Goal: Task Accomplishment & Management: Complete application form

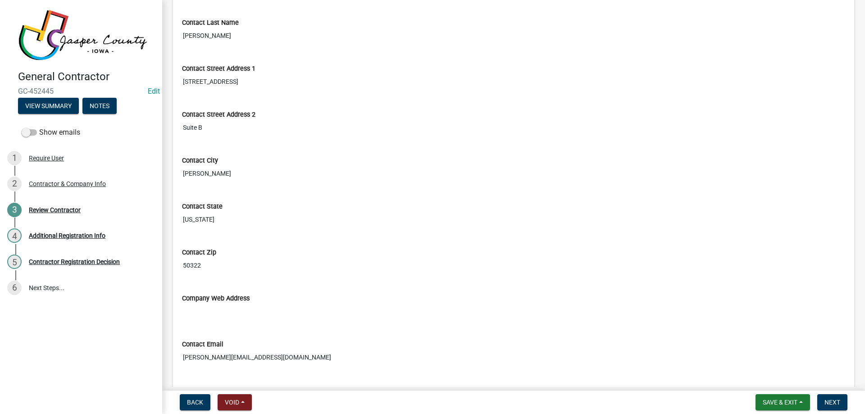
scroll to position [427, 0]
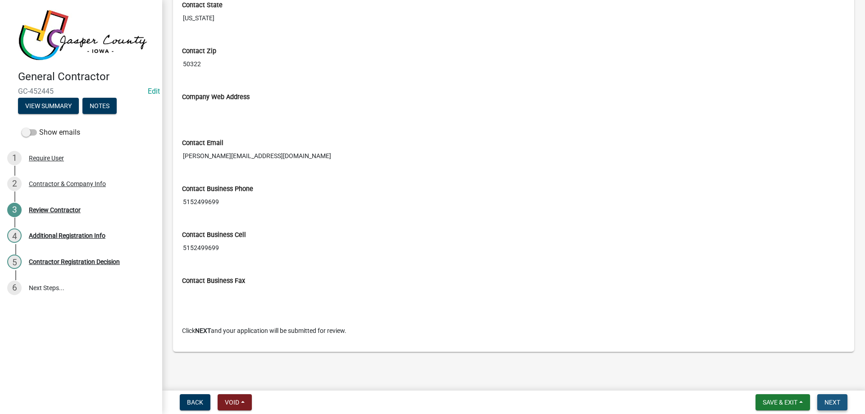
click at [837, 399] on span "Next" at bounding box center [832, 402] width 16 height 7
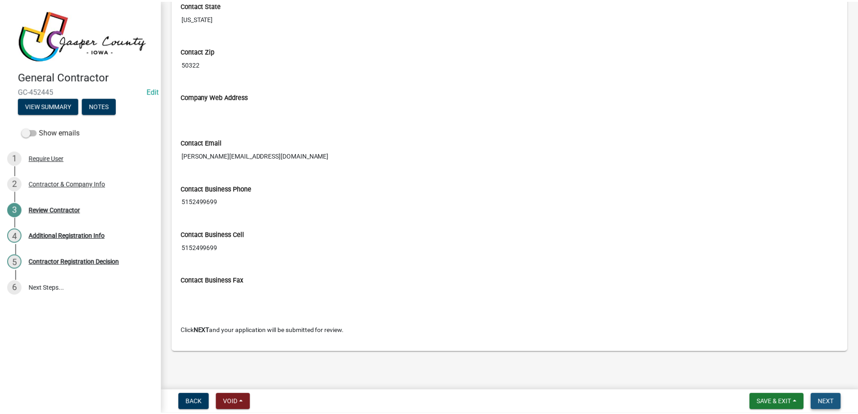
scroll to position [0, 0]
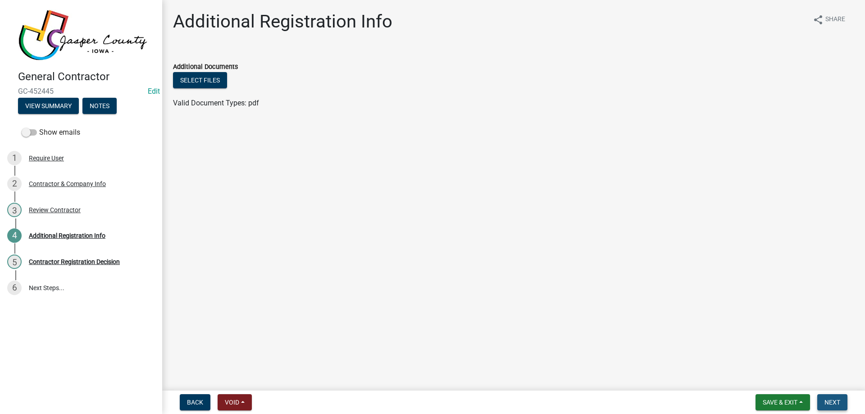
click at [835, 402] on span "Next" at bounding box center [832, 402] width 16 height 7
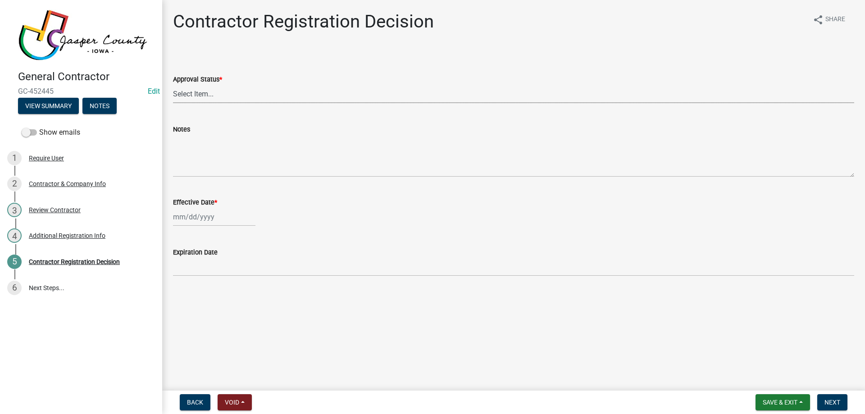
click at [179, 95] on select "Select Item... Approved Denied" at bounding box center [513, 94] width 681 height 18
click at [173, 85] on select "Select Item... Approved Denied" at bounding box center [513, 94] width 681 height 18
select select "4b86b809-39dd-4c68-9f3d-fdb3e7050482"
click at [196, 217] on div at bounding box center [214, 217] width 82 height 18
select select "10"
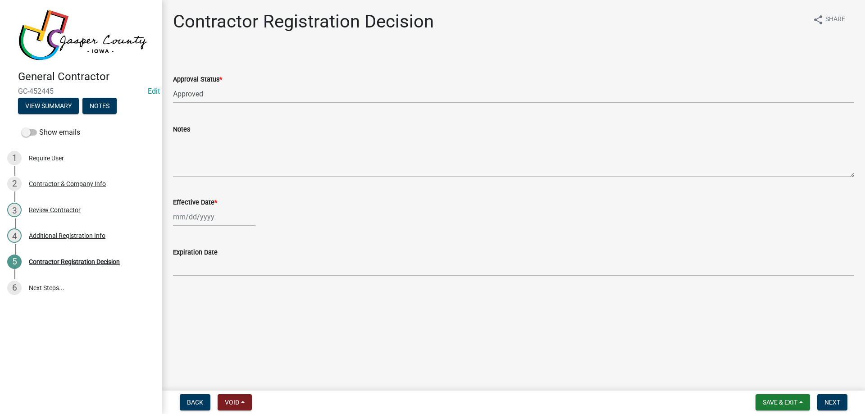
select select "2025"
click at [191, 282] on div "7" at bounding box center [196, 279] width 14 height 14
type input "[DATE]"
click at [832, 404] on span "Next" at bounding box center [832, 402] width 16 height 7
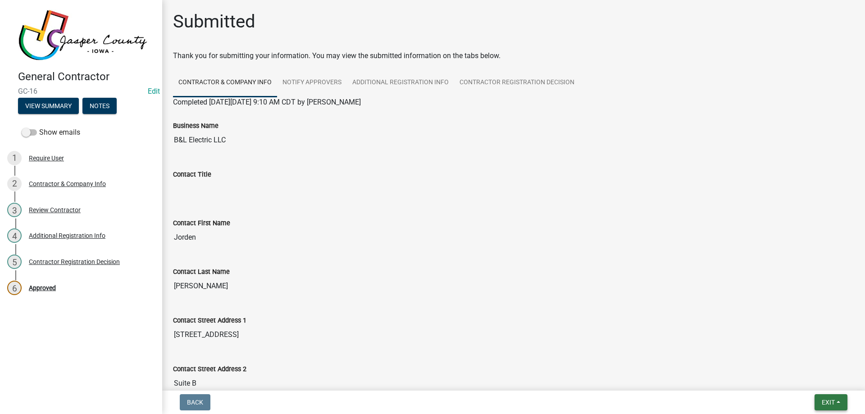
click at [840, 397] on button "Exit" at bounding box center [830, 402] width 33 height 16
click at [820, 378] on button "Save & Exit" at bounding box center [811, 379] width 72 height 22
